Goal: Task Accomplishment & Management: Complete application form

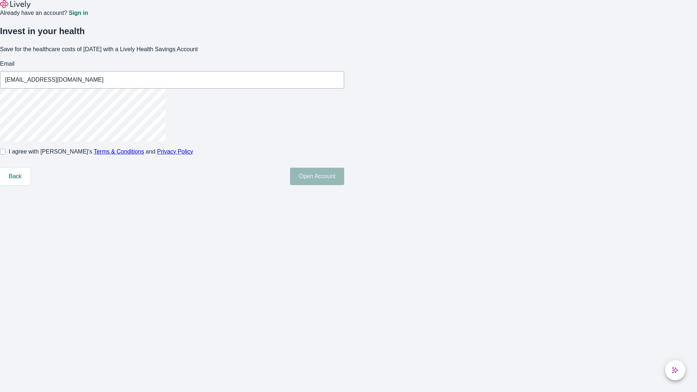
click at [6, 155] on input "I agree with Lively’s Terms & Conditions and Privacy Policy" at bounding box center [3, 152] width 6 height 6
checkbox input "true"
click at [344, 185] on button "Open Account" at bounding box center [317, 176] width 54 height 17
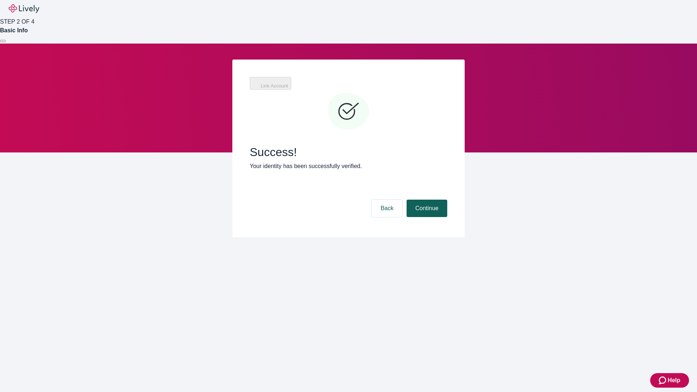
click at [426, 200] on button "Continue" at bounding box center [427, 208] width 41 height 17
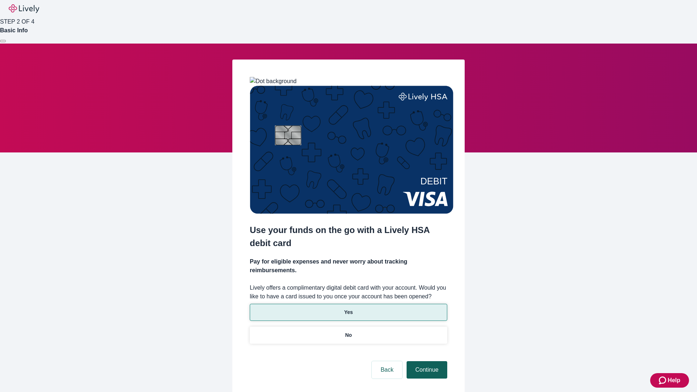
click at [348, 309] on p "Yes" at bounding box center [348, 313] width 9 height 8
click at [426, 361] on button "Continue" at bounding box center [427, 369] width 41 height 17
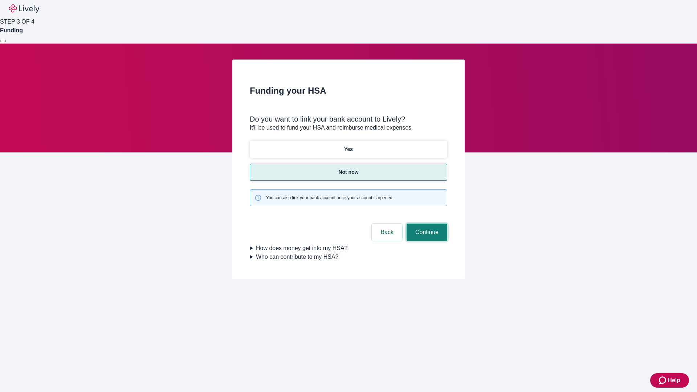
click at [426, 224] on button "Continue" at bounding box center [427, 232] width 41 height 17
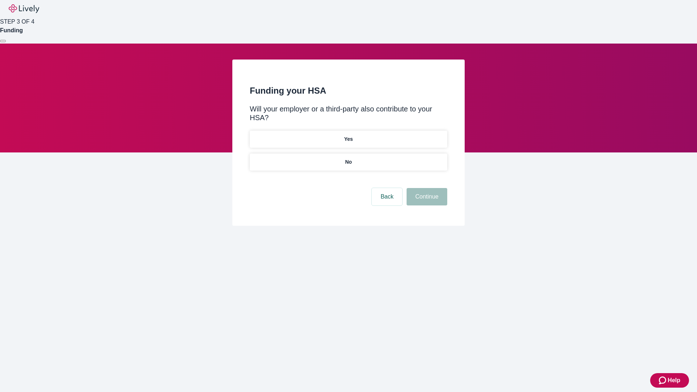
click at [348, 158] on p "No" at bounding box center [348, 162] width 7 height 8
click at [426, 188] on button "Continue" at bounding box center [427, 196] width 41 height 17
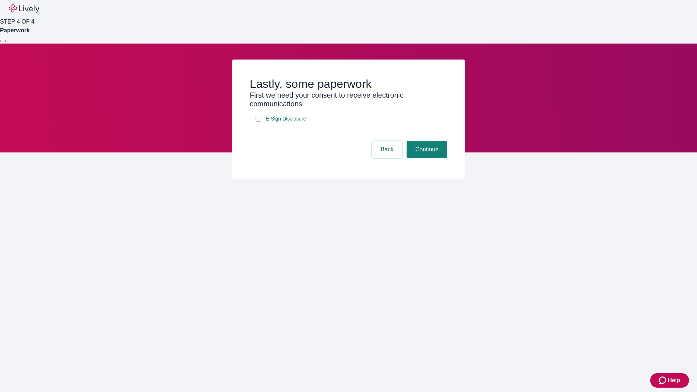
click at [258, 122] on input "E-Sign Disclosure" at bounding box center [259, 119] width 6 height 6
checkbox input "true"
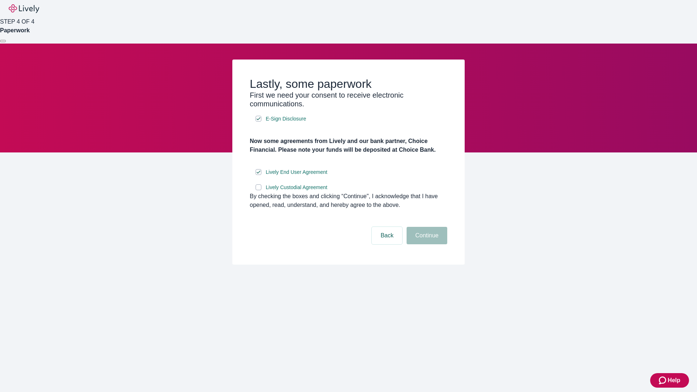
click at [258, 190] on input "Lively Custodial Agreement" at bounding box center [259, 187] width 6 height 6
checkbox input "true"
click at [426, 244] on button "Continue" at bounding box center [427, 235] width 41 height 17
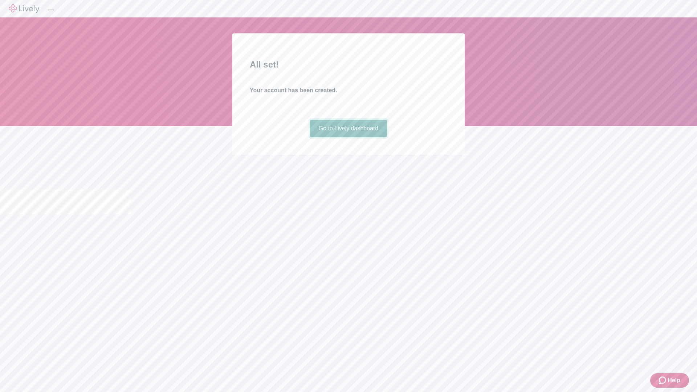
click at [348, 137] on link "Go to Lively dashboard" at bounding box center [348, 128] width 77 height 17
